Goal: Go to known website: Go to known website

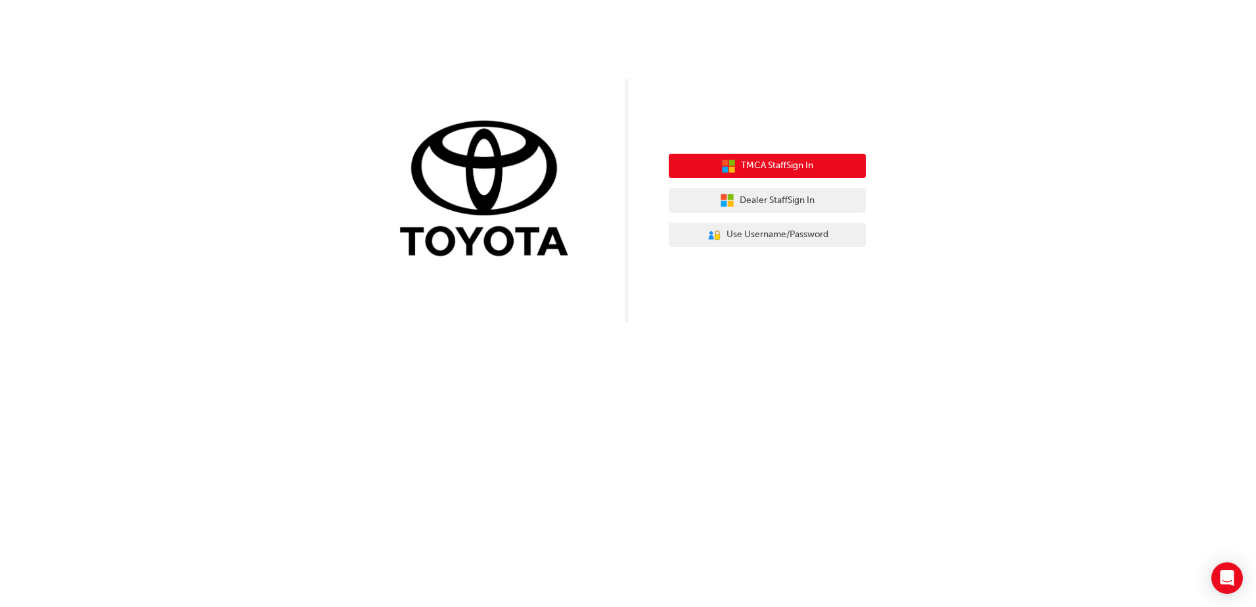
click at [842, 164] on button "TMCA Staff Sign In" at bounding box center [767, 166] width 197 height 25
click at [761, 160] on span "TMCA Staff Sign In" at bounding box center [777, 165] width 72 height 15
click at [826, 161] on button "TMCA Staff Sign In" at bounding box center [767, 166] width 197 height 25
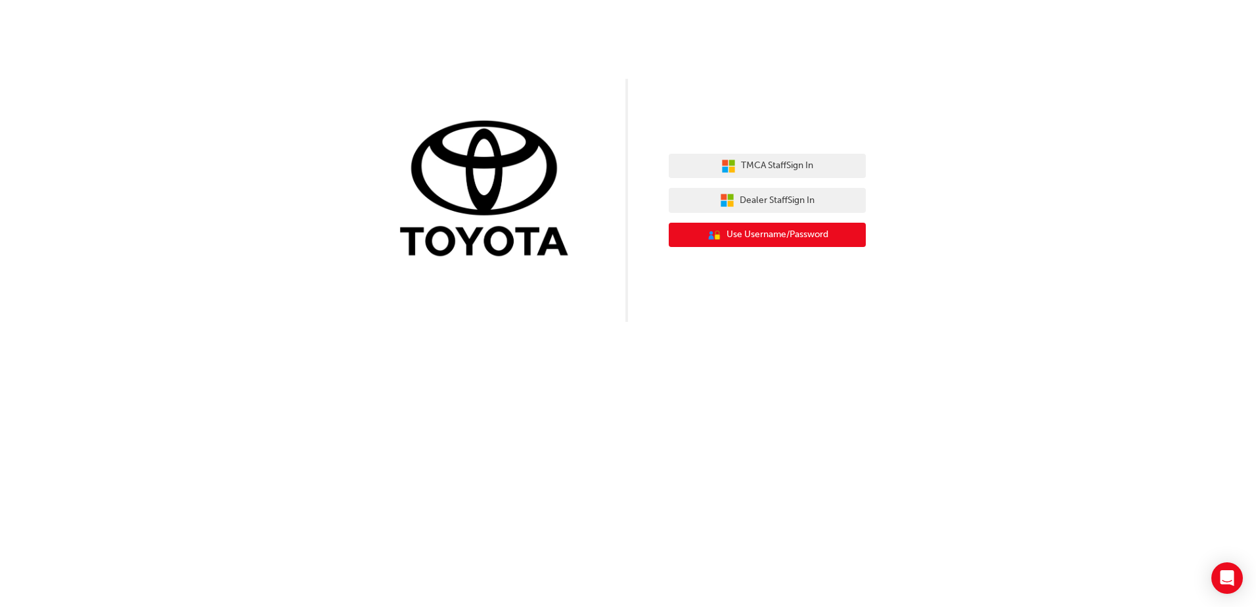
click at [814, 240] on span "Use Username/Password" at bounding box center [778, 234] width 102 height 15
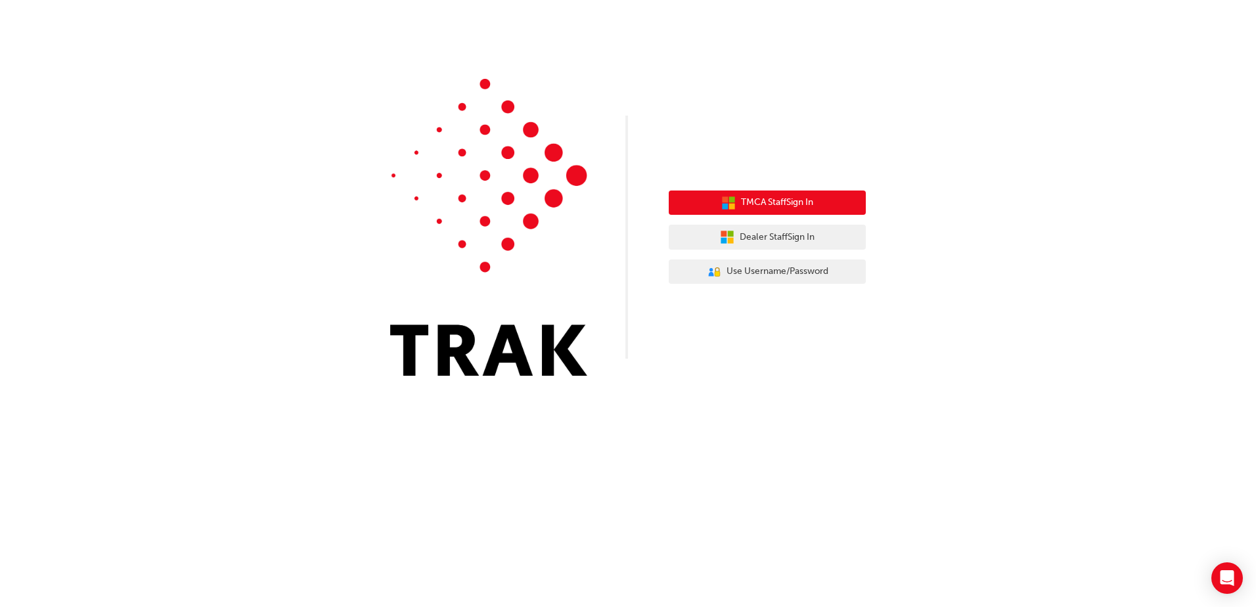
click at [799, 210] on button "TMCA Staff Sign In" at bounding box center [767, 203] width 197 height 25
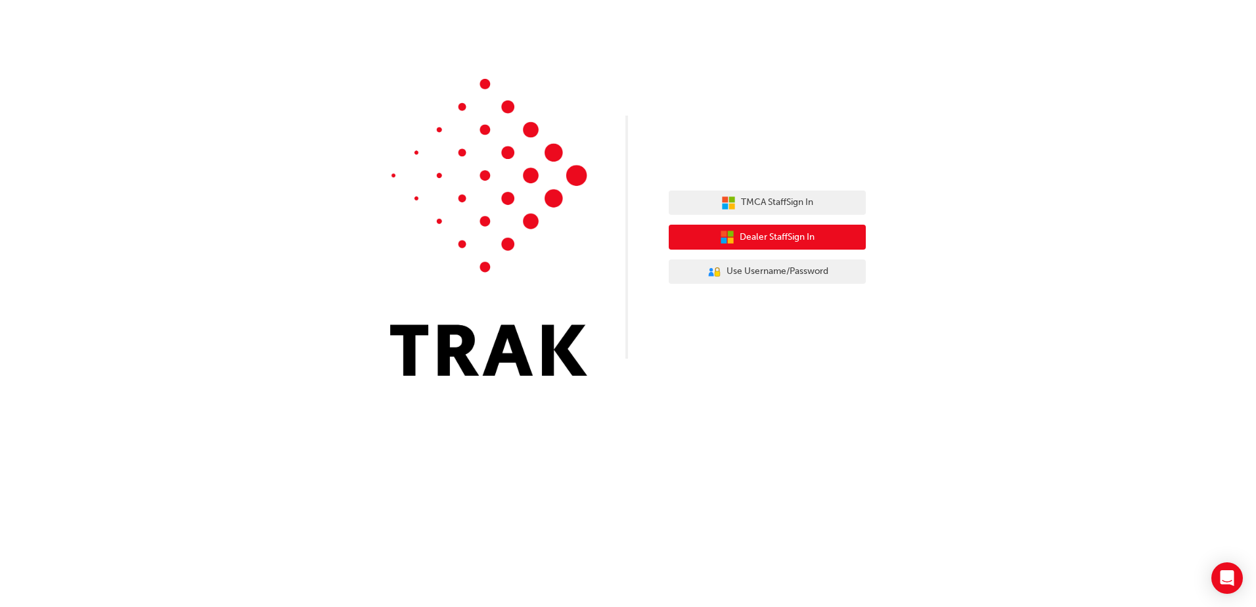
click at [803, 243] on span "Dealer Staff Sign In" at bounding box center [777, 237] width 75 height 15
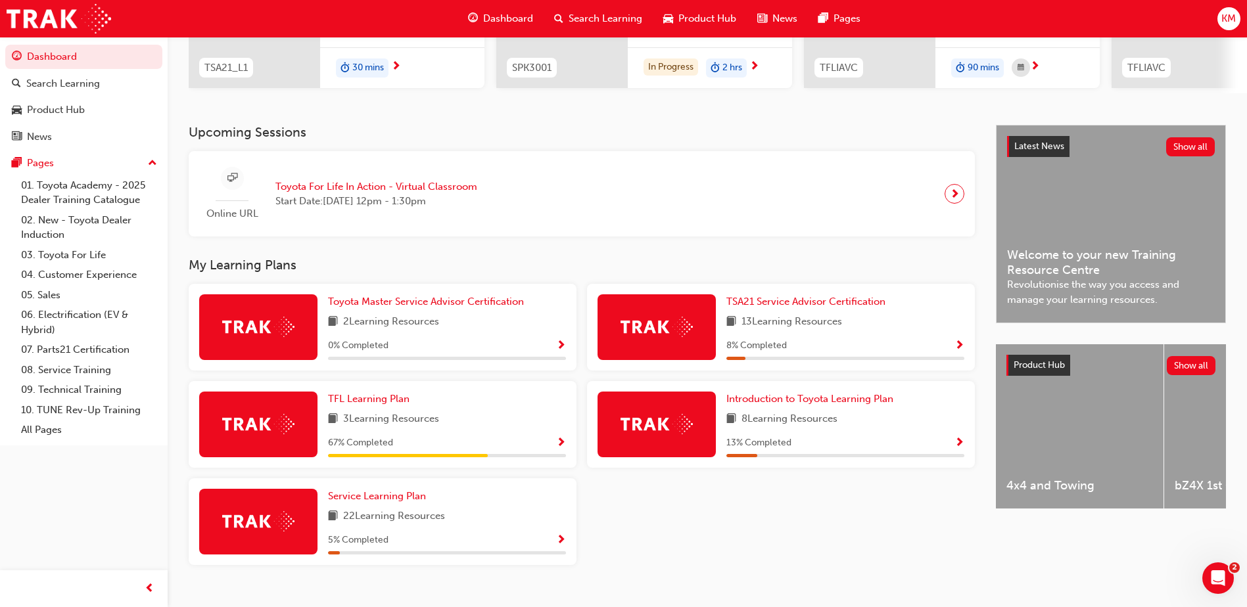
scroll to position [237, 0]
